Goal: Information Seeking & Learning: Learn about a topic

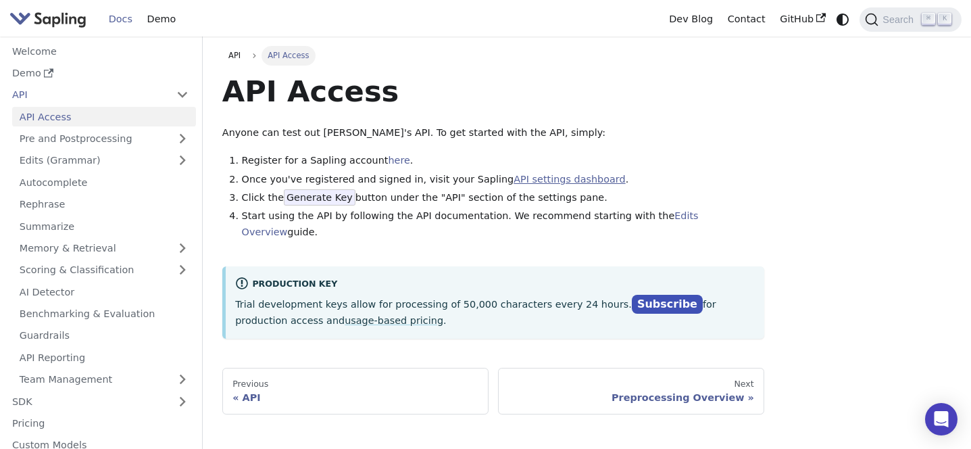
click at [542, 175] on link "API settings dashboard" at bounding box center [570, 179] width 112 height 11
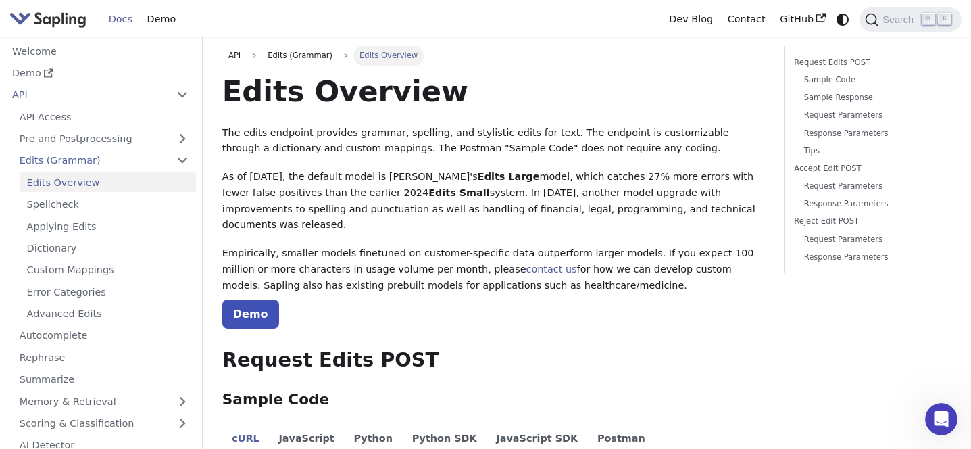
click at [74, 9] on div "Docs Demo" at bounding box center [335, 19] width 652 height 29
click at [70, 14] on img "Main" at bounding box center [47, 19] width 77 height 20
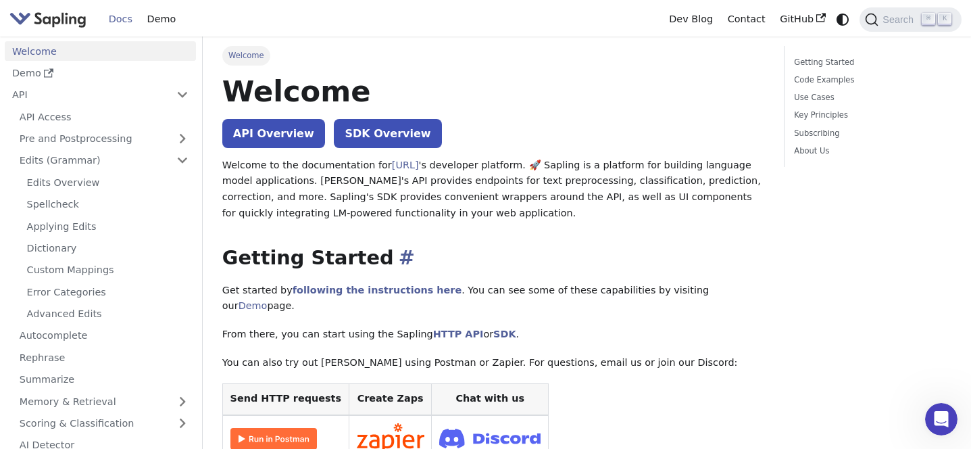
scroll to position [28, 0]
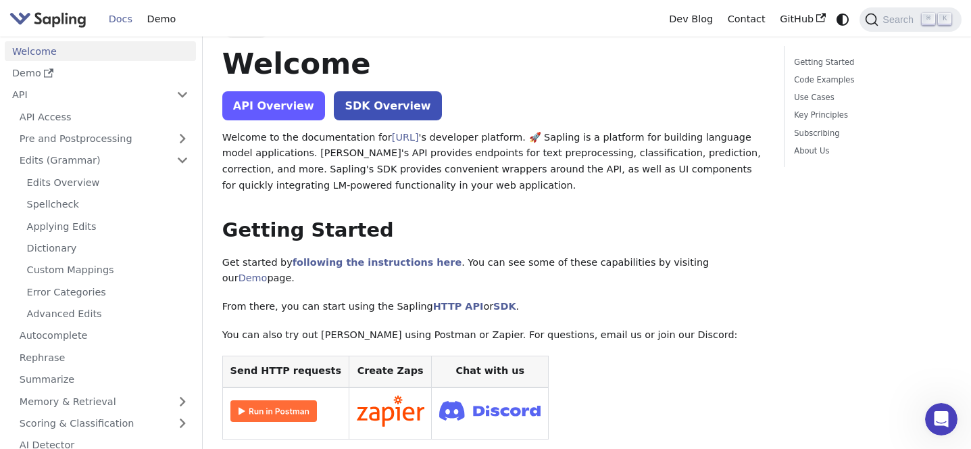
click at [283, 105] on link "API Overview" at bounding box center [273, 105] width 103 height 29
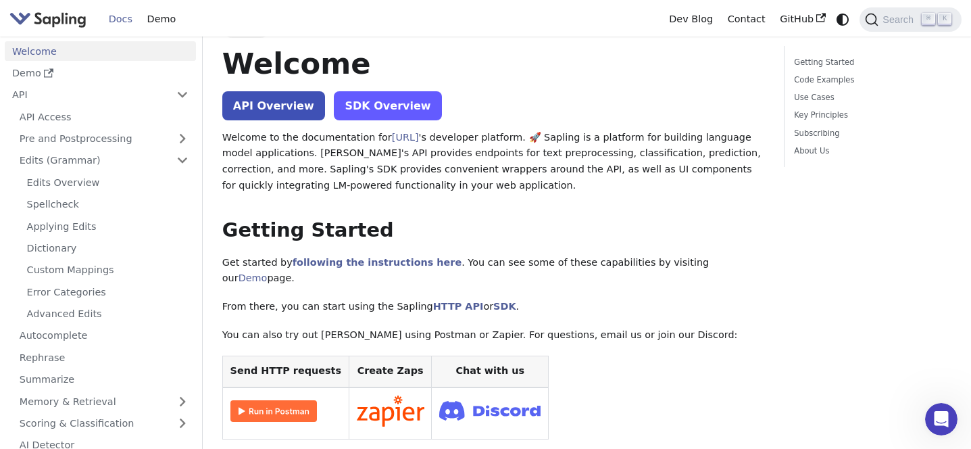
click at [368, 108] on link "SDK Overview" at bounding box center [387, 105] width 107 height 29
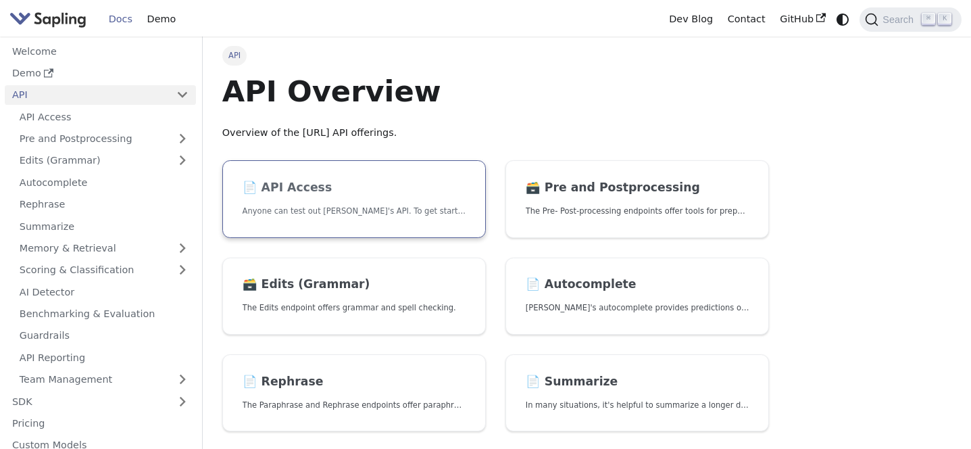
click at [304, 191] on h2 "📄️ API Access" at bounding box center [355, 188] width 224 height 15
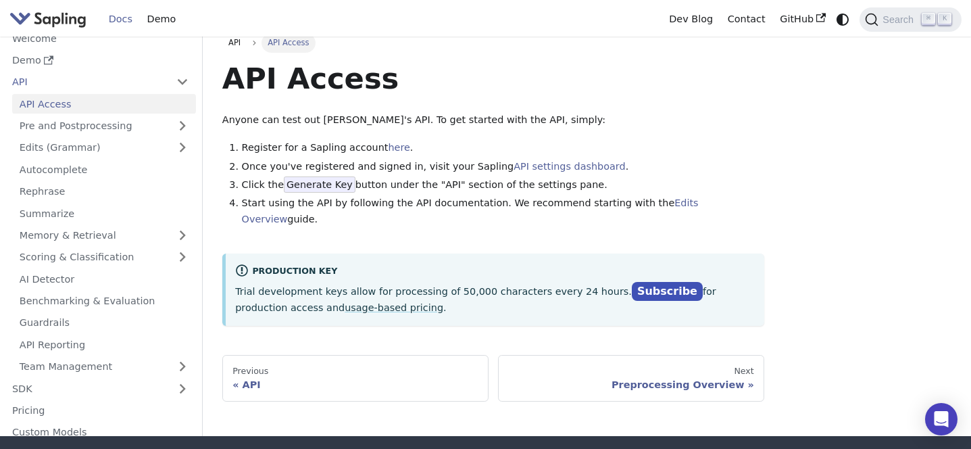
scroll to position [11, 0]
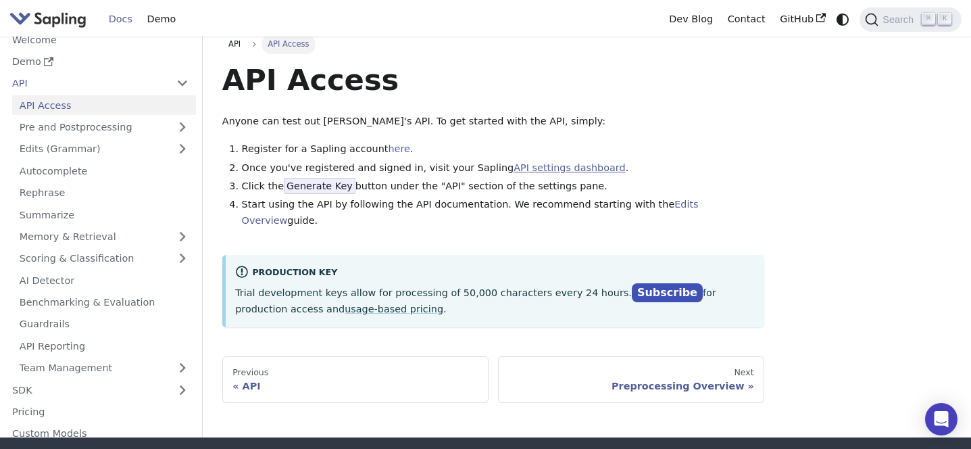
click at [558, 166] on link "API settings dashboard" at bounding box center [570, 167] width 112 height 11
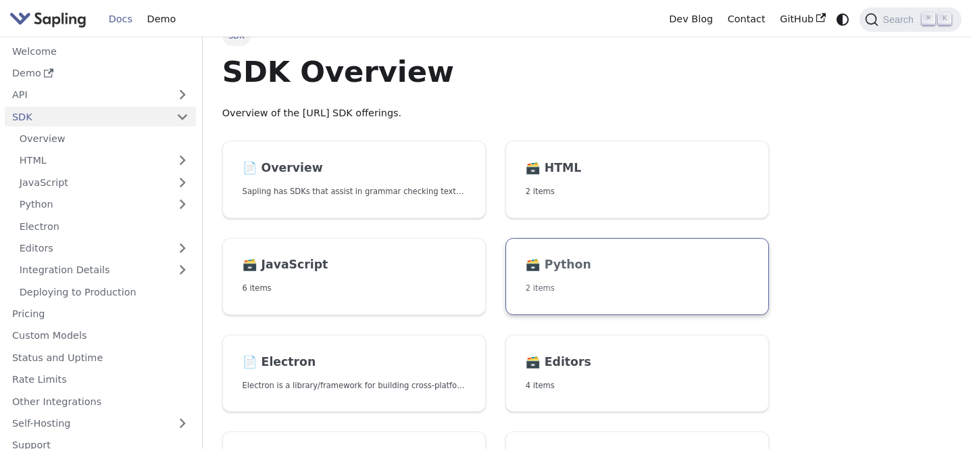
scroll to position [4, 0]
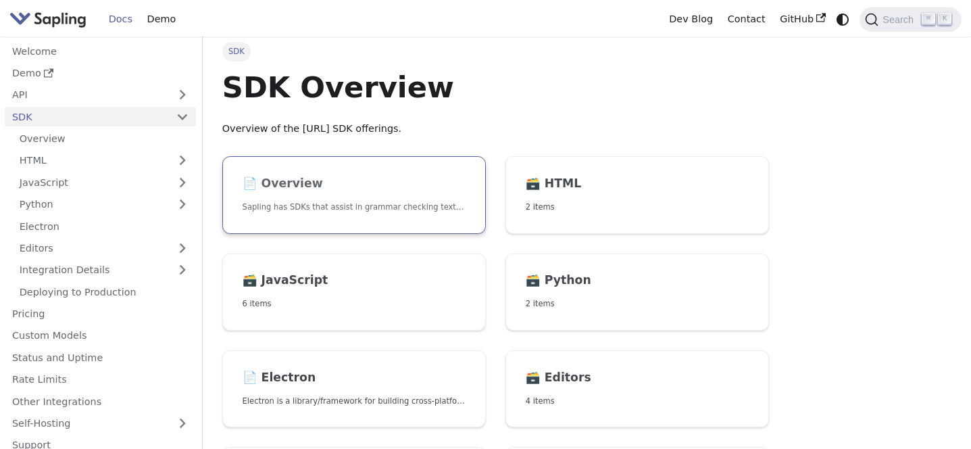
click at [299, 187] on h2 "📄️ Overview" at bounding box center [355, 183] width 224 height 15
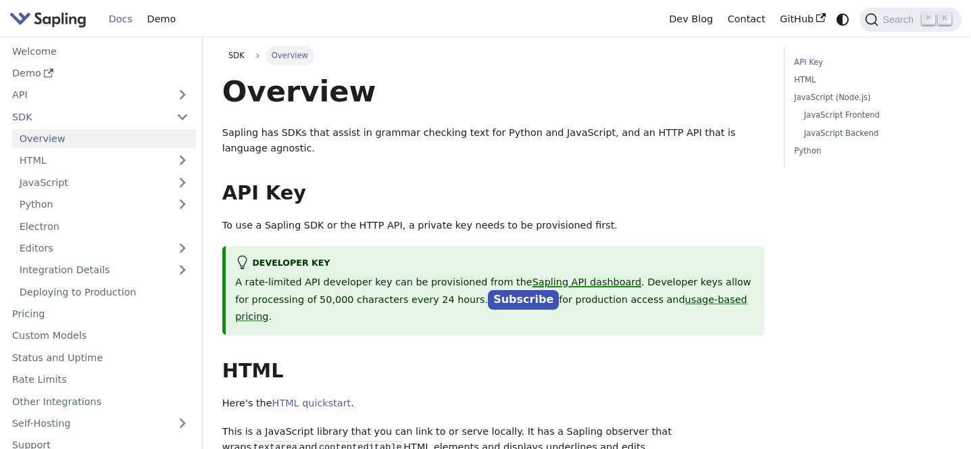
click at [535, 285] on link "Sapling API dashboard" at bounding box center [587, 281] width 109 height 11
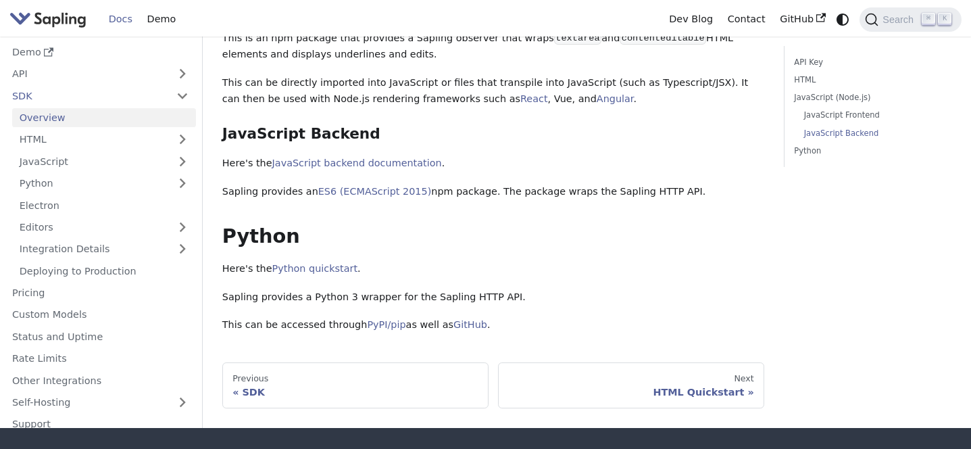
scroll to position [617, 0]
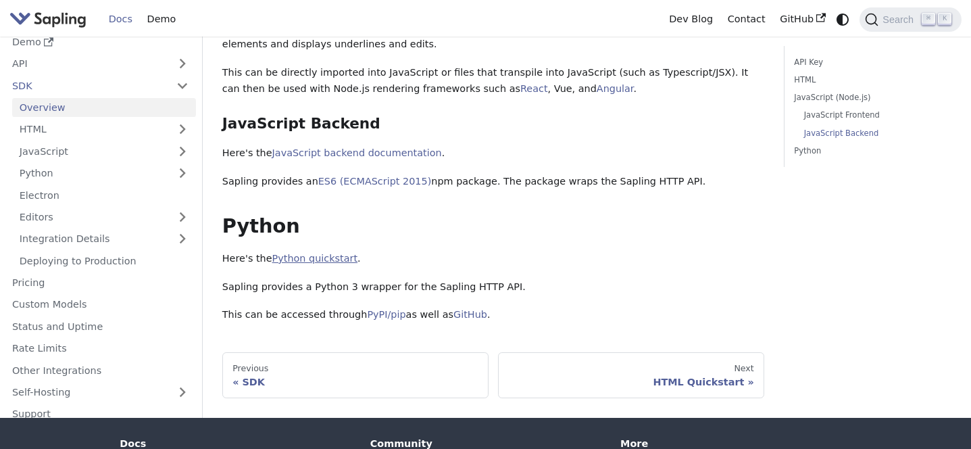
click at [320, 253] on link "Python quickstart" at bounding box center [314, 258] width 85 height 11
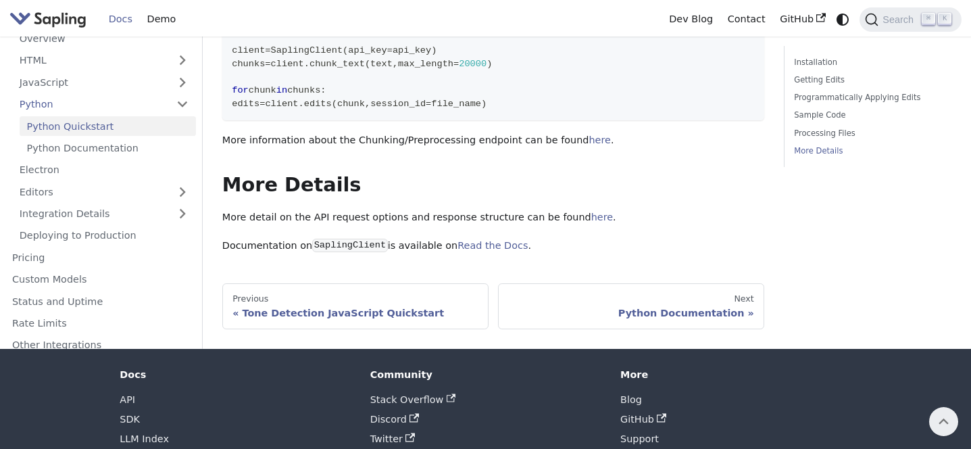
scroll to position [2089, 0]
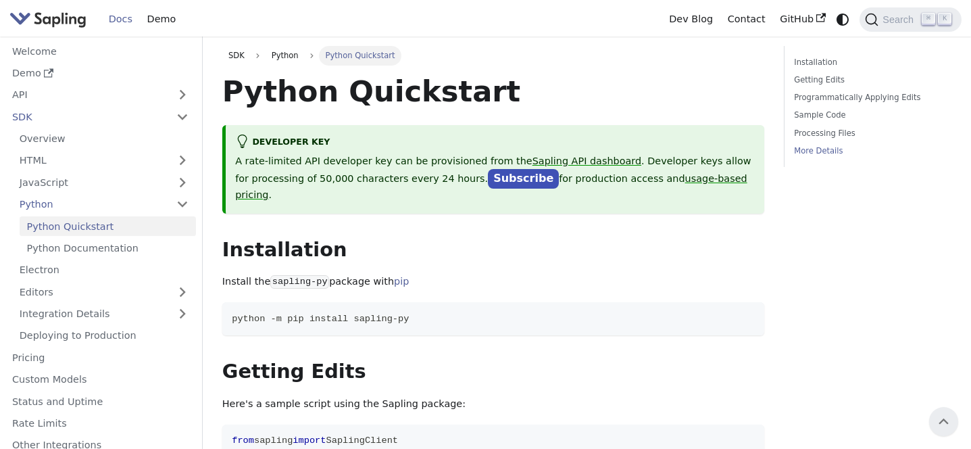
scroll to position [2089, 0]
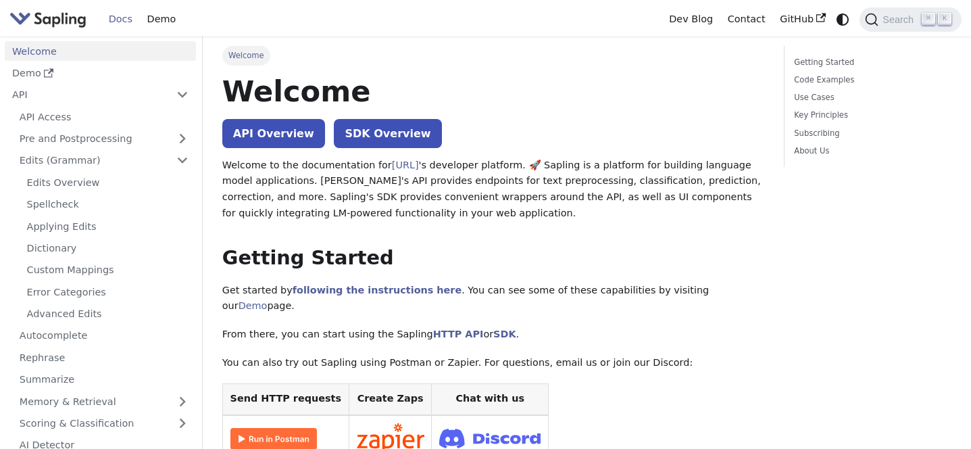
scroll to position [28, 0]
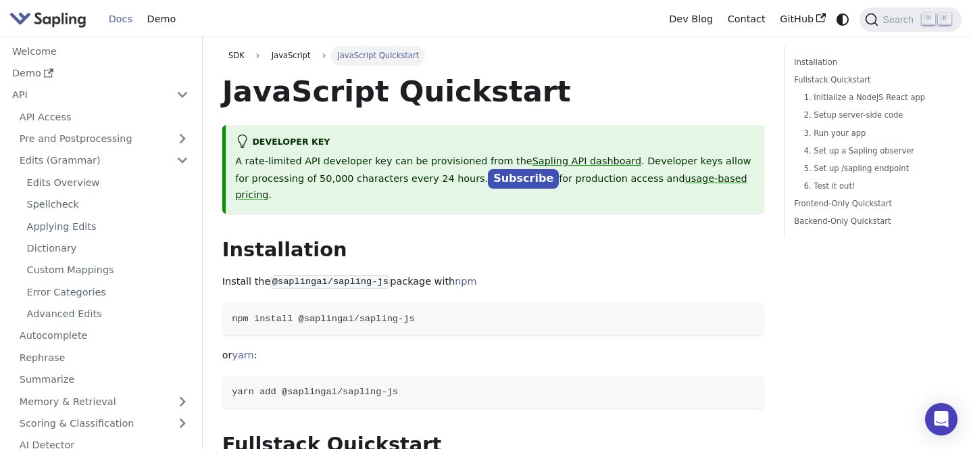
scroll to position [34, 0]
